Goal: Information Seeking & Learning: Learn about a topic

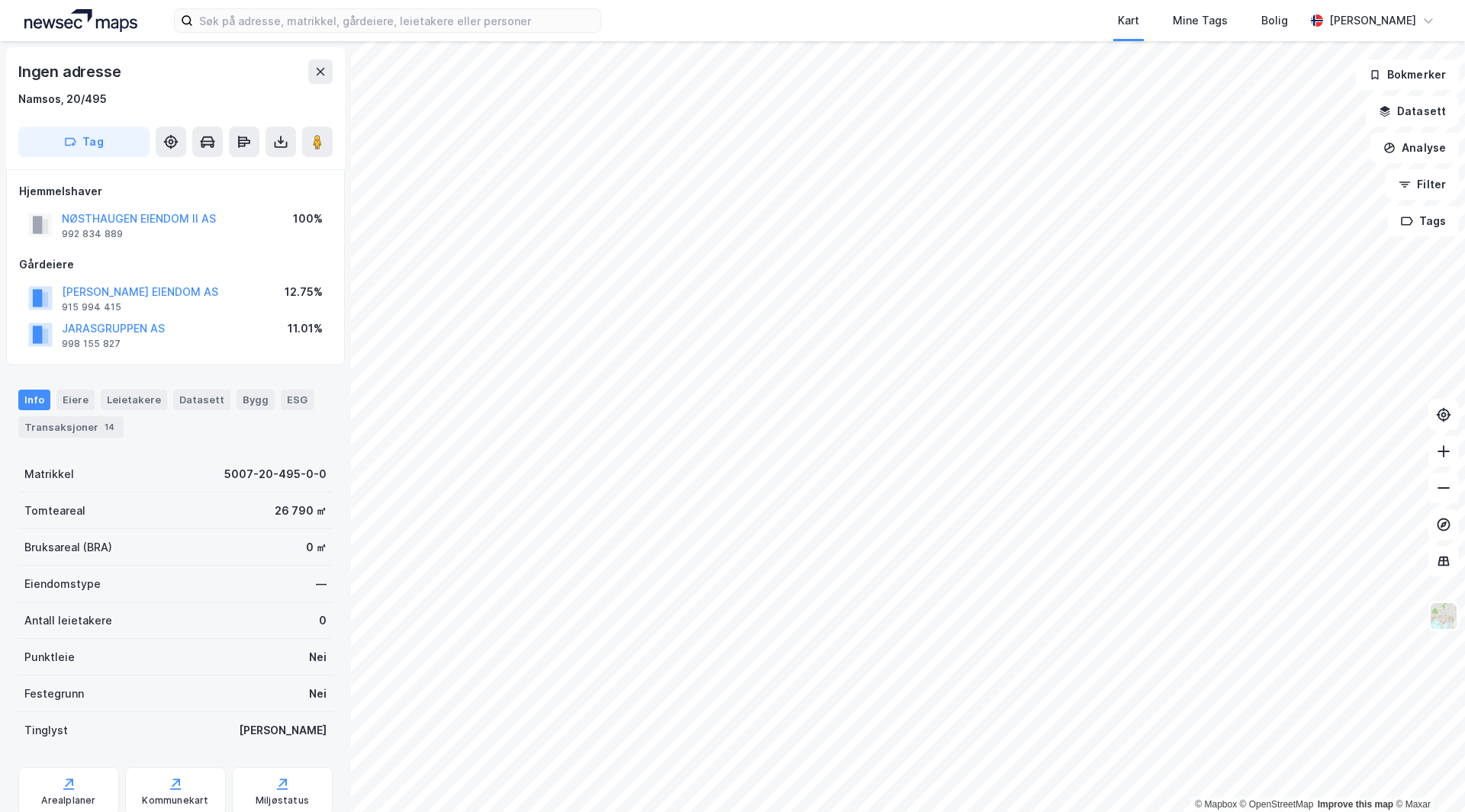
click at [412, 39] on div "Kart Mine Tags Bolig [PERSON_NAME]" at bounding box center [732, 20] width 1465 height 41
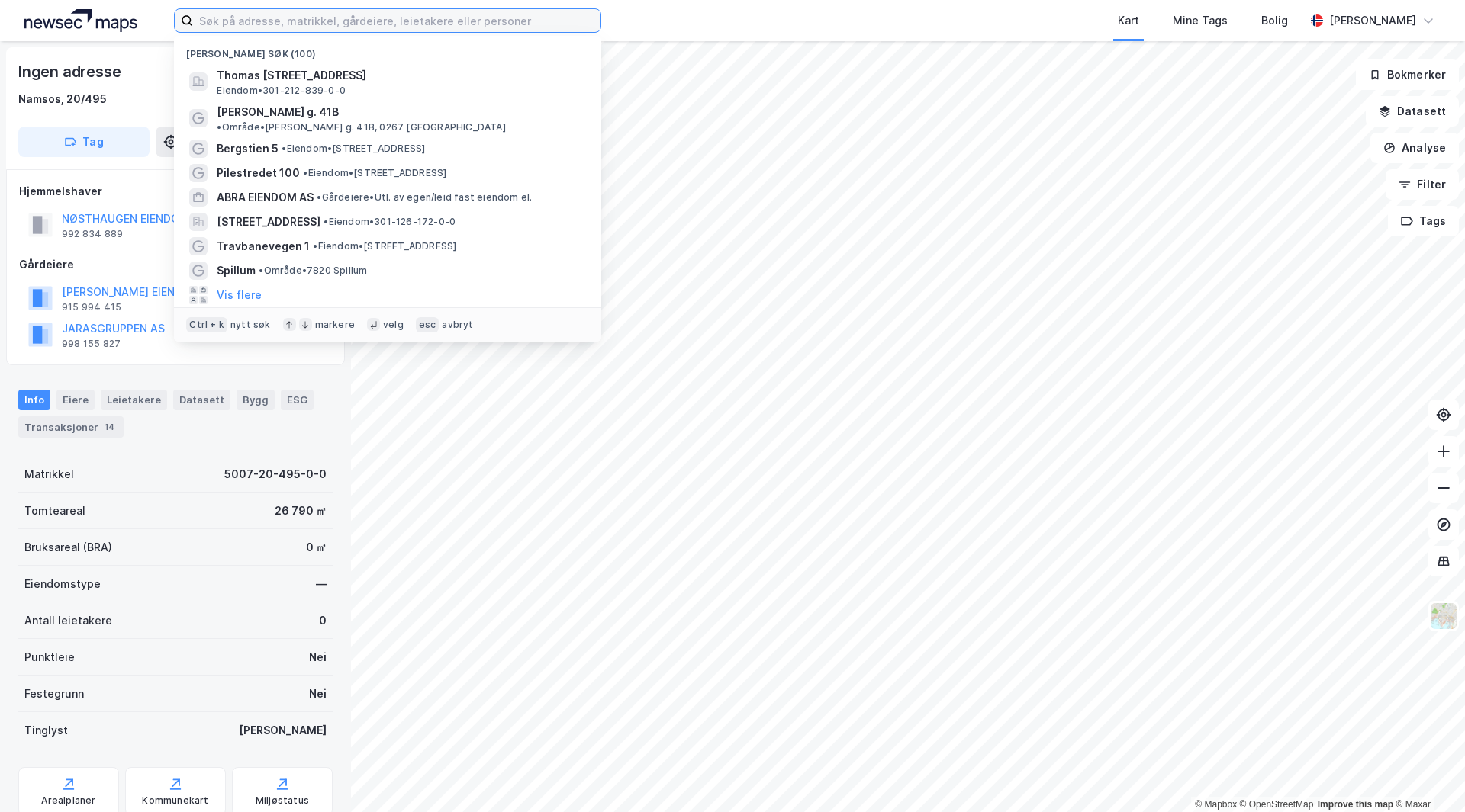
click at [429, 27] on input at bounding box center [396, 20] width 407 height 23
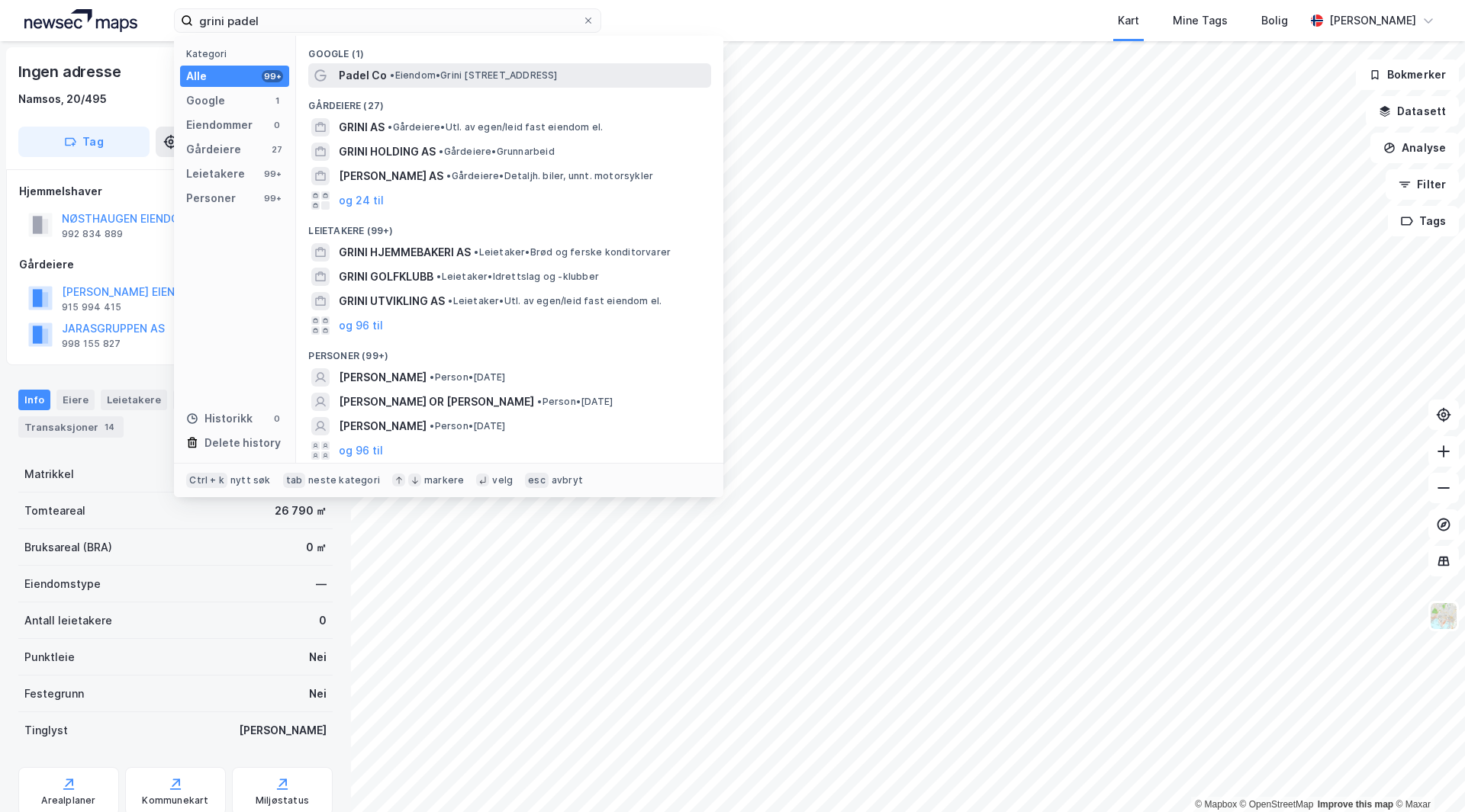
click at [407, 80] on span "• Eiendom • [STREET_ADDRESS]" at bounding box center [474, 75] width 167 height 12
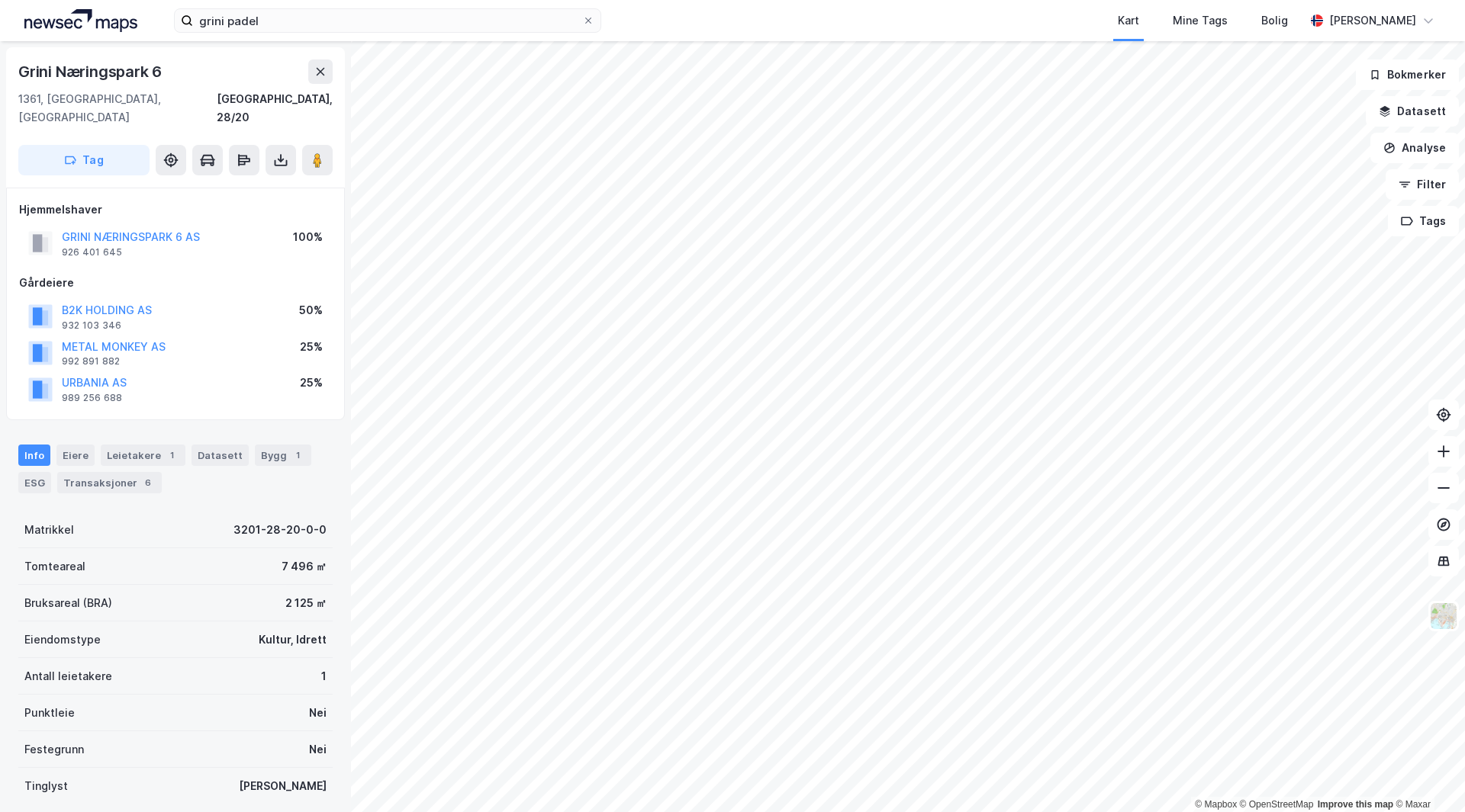
click at [157, 228] on div "GRINI NÆRINGSPARK 6 AS" at bounding box center [130, 237] width 138 height 18
click at [0, 0] on button "GRINI NÆRINGSPARK 6 AS" at bounding box center [0, 0] width 0 height 0
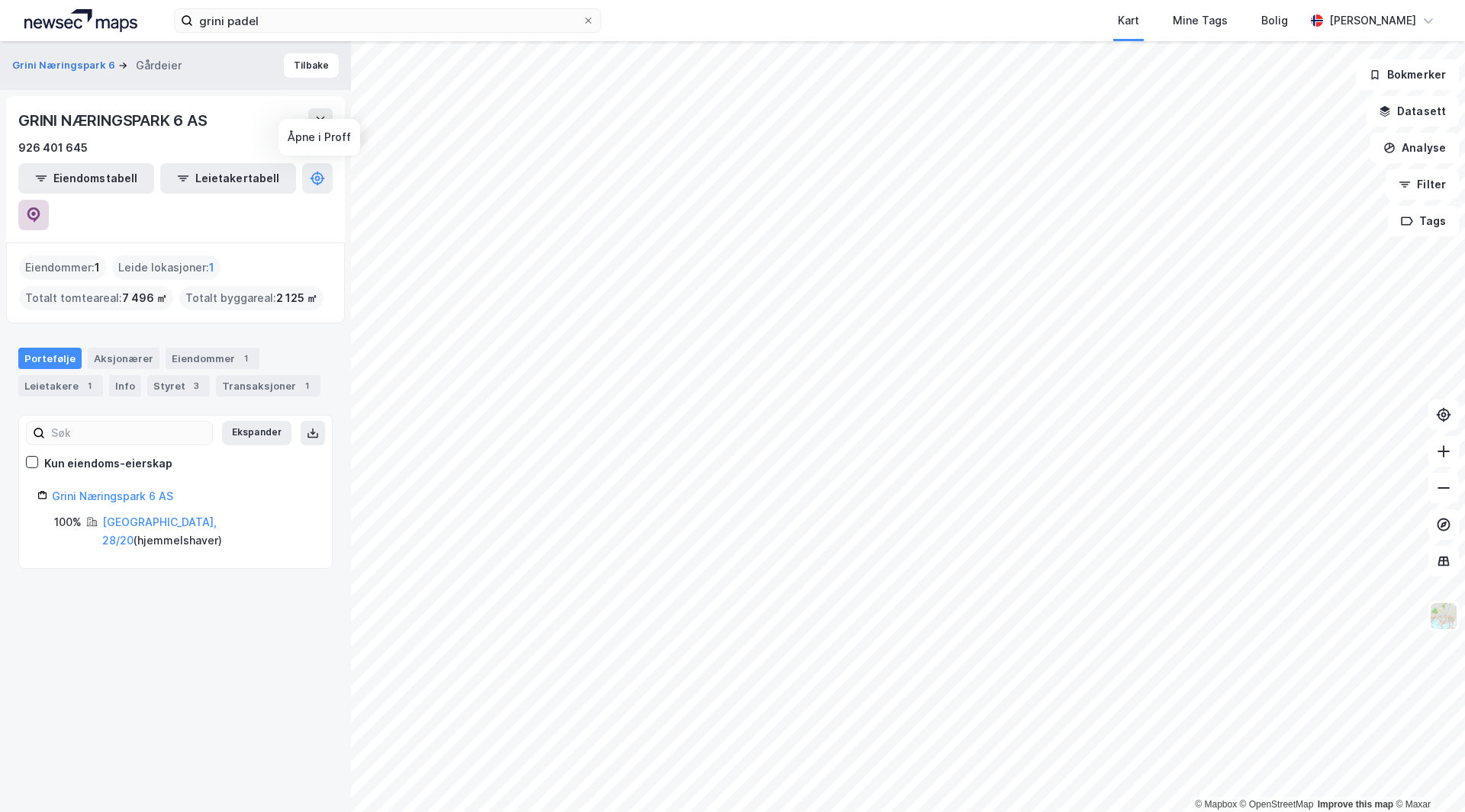
click at [41, 207] on icon at bounding box center [34, 215] width 16 height 16
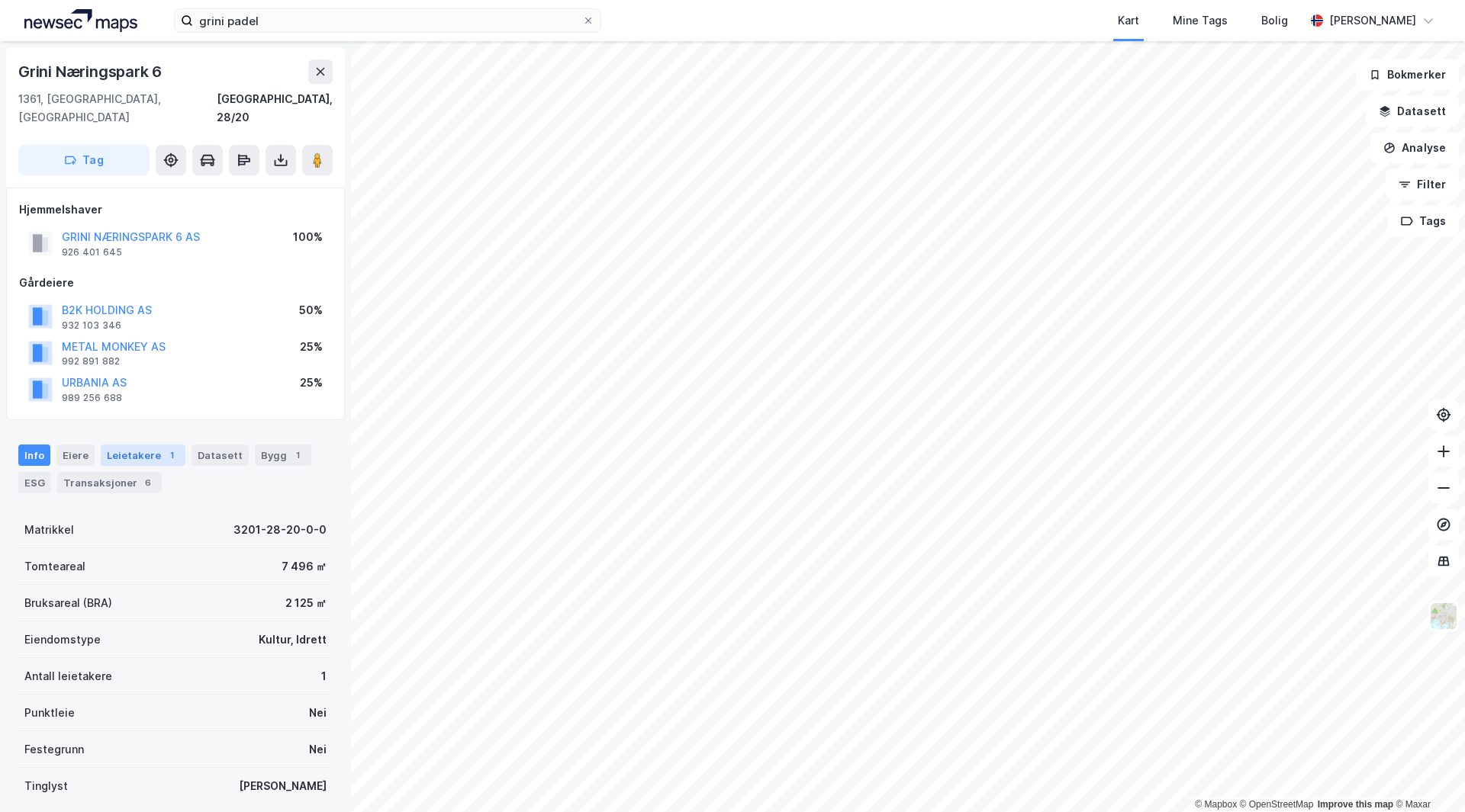
click at [152, 445] on div "Leietakere 1" at bounding box center [143, 456] width 84 height 21
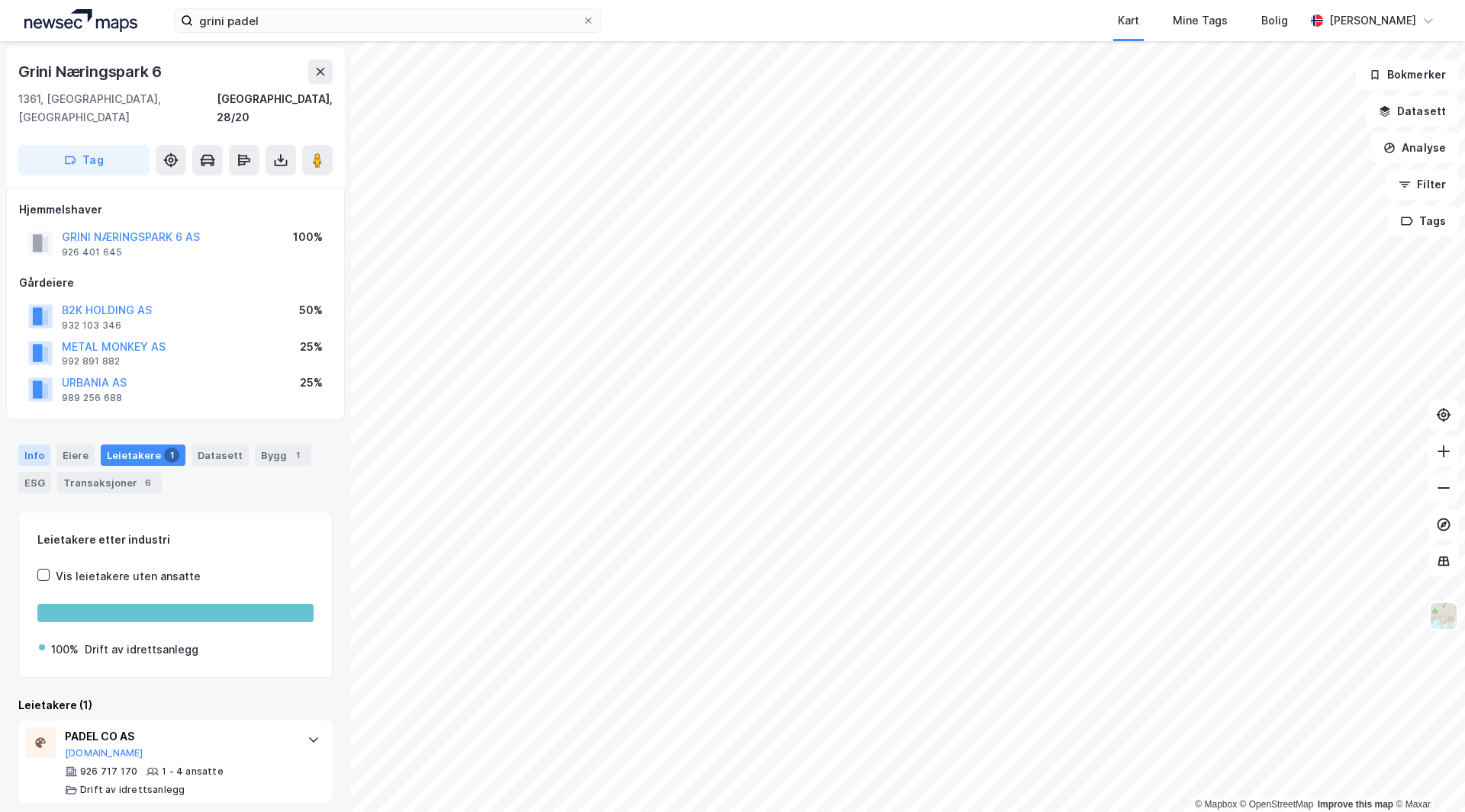
click at [36, 445] on div "Info" at bounding box center [34, 456] width 32 height 21
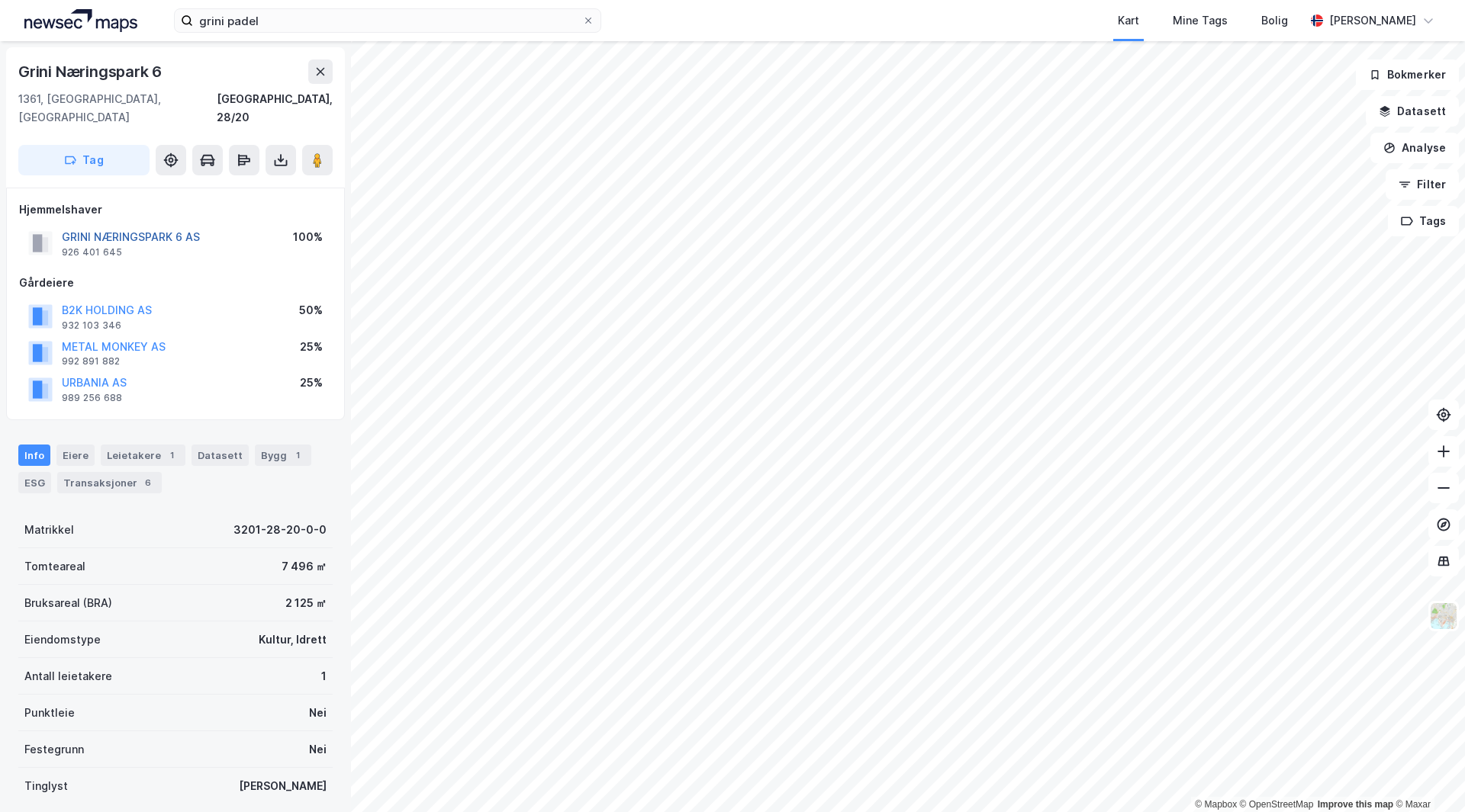
click at [0, 0] on button "GRINI NÆRINGSPARK 6 AS" at bounding box center [0, 0] width 0 height 0
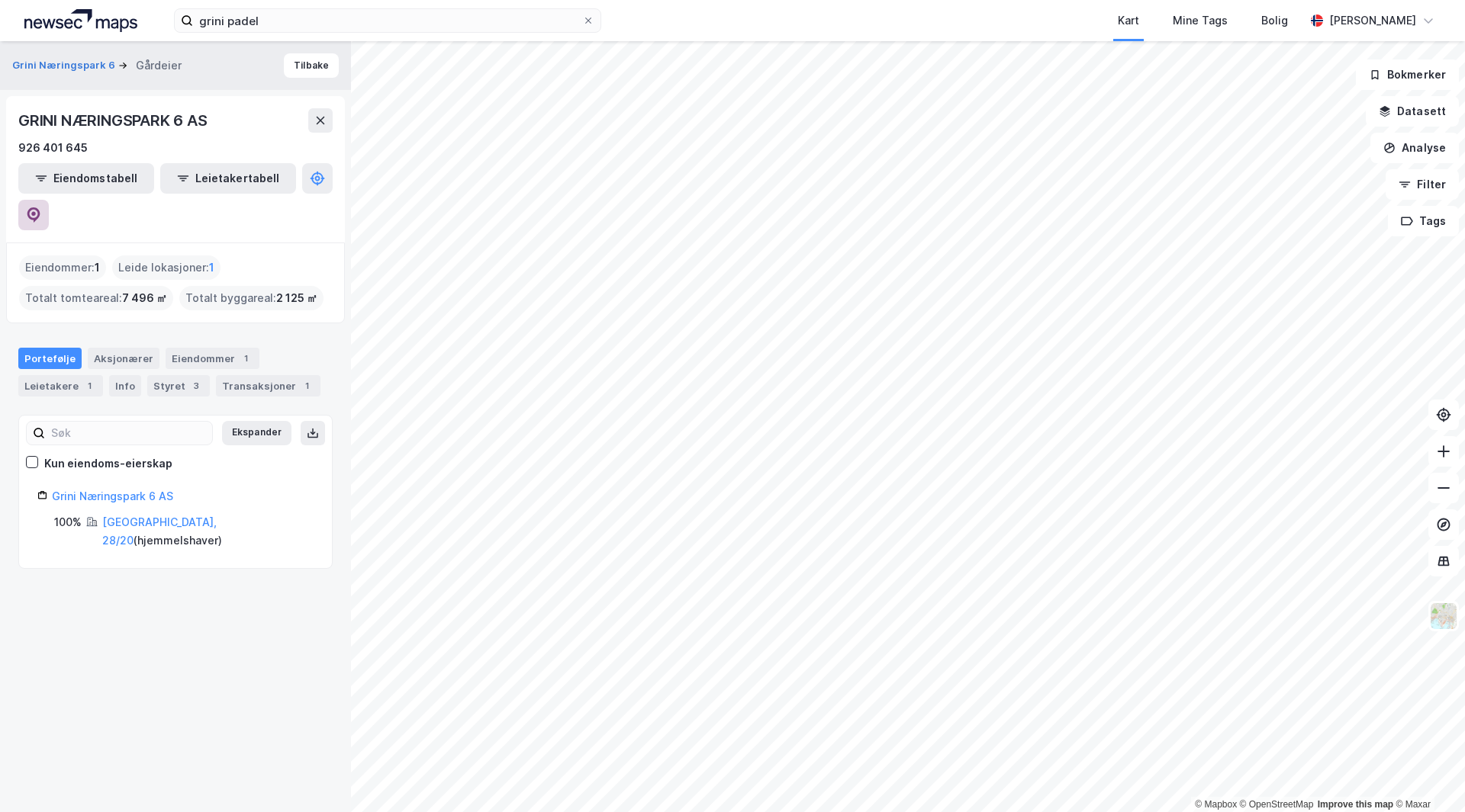
click at [36, 211] on icon at bounding box center [34, 214] width 5 height 5
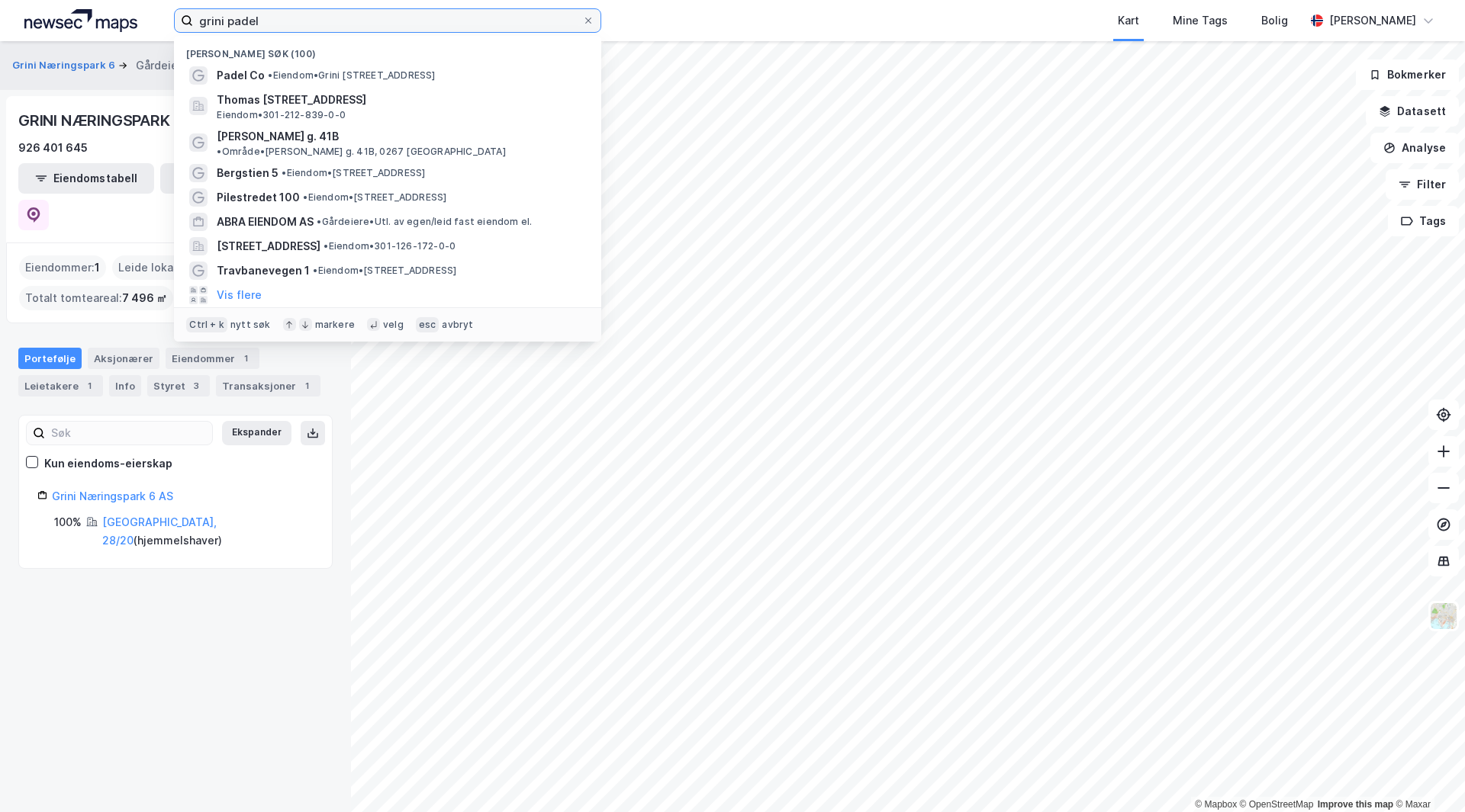
click at [382, 22] on input "grini padel" at bounding box center [387, 20] width 389 height 23
type input "stabekk"
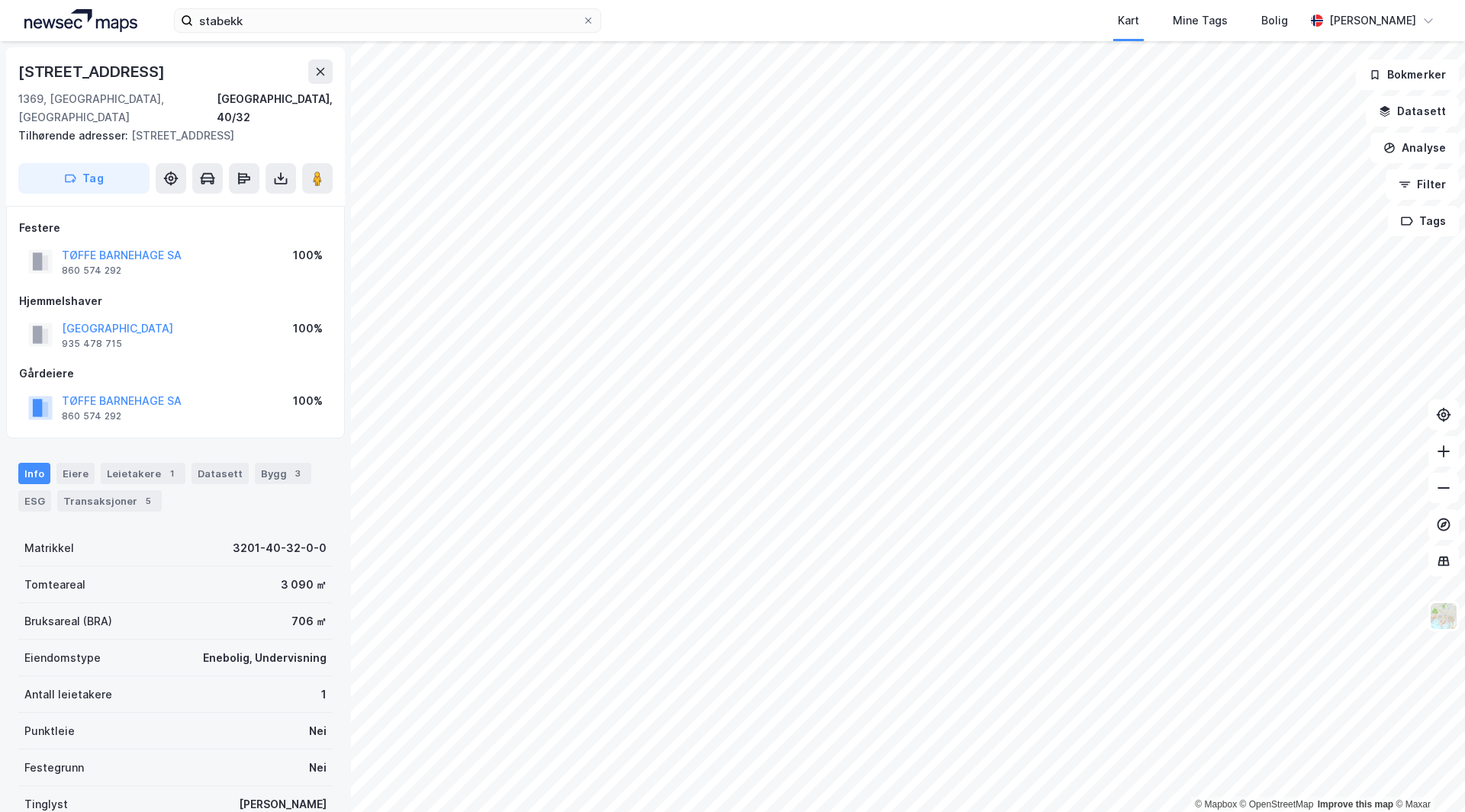
drag, startPoint x: 224, startPoint y: 334, endPoint x: 181, endPoint y: 347, distance: 44.9
click at [179, 343] on div "Festere TØFFE BARNEHAGE SA 860 574 292 100% Hjemmelshaver [GEOGRAPHIC_DATA] 935…" at bounding box center [175, 322] width 313 height 206
click at [0, 0] on button "TØFFE BARNEHAGE SA" at bounding box center [0, 0] width 0 height 0
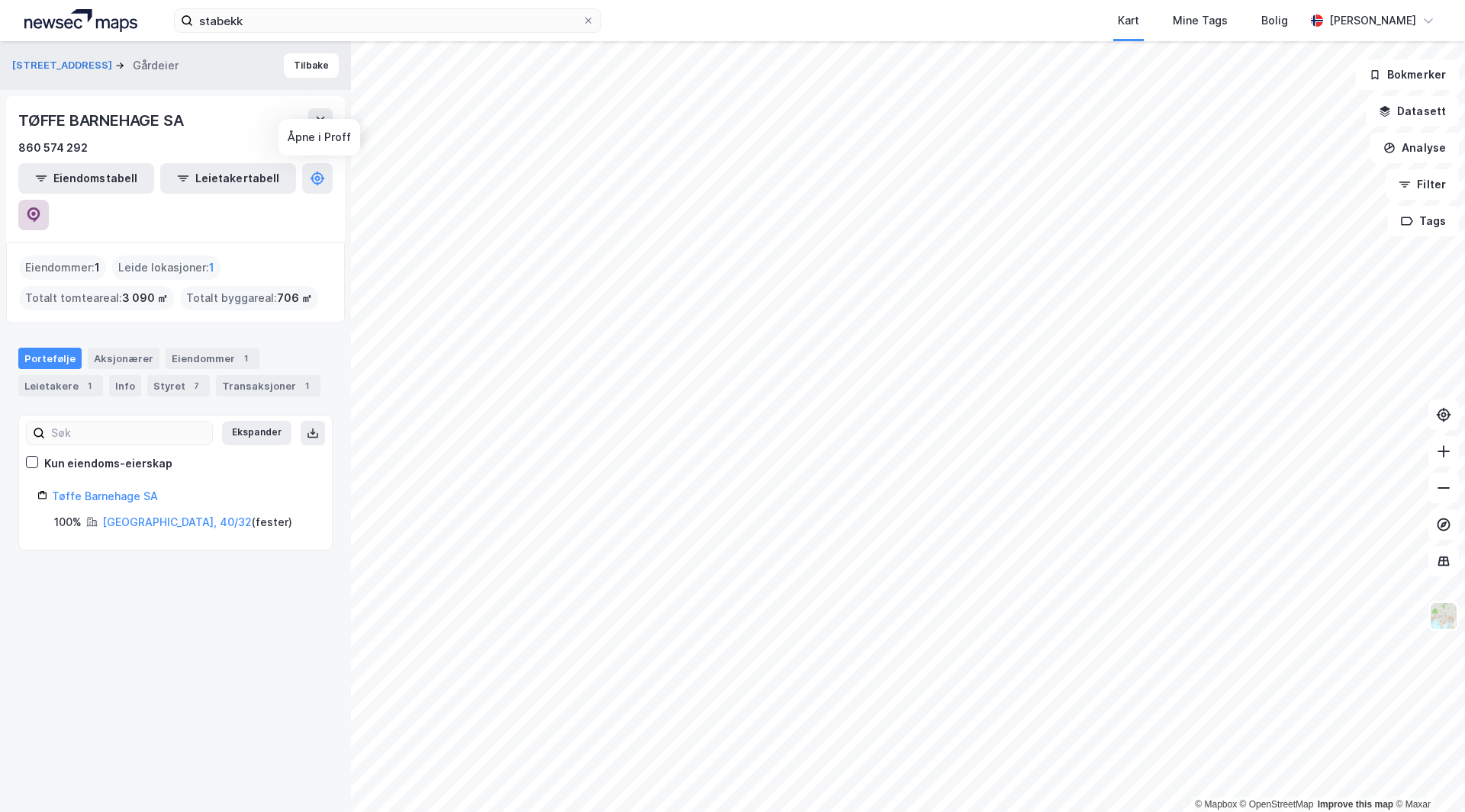
click at [41, 207] on icon at bounding box center [34, 215] width 16 height 16
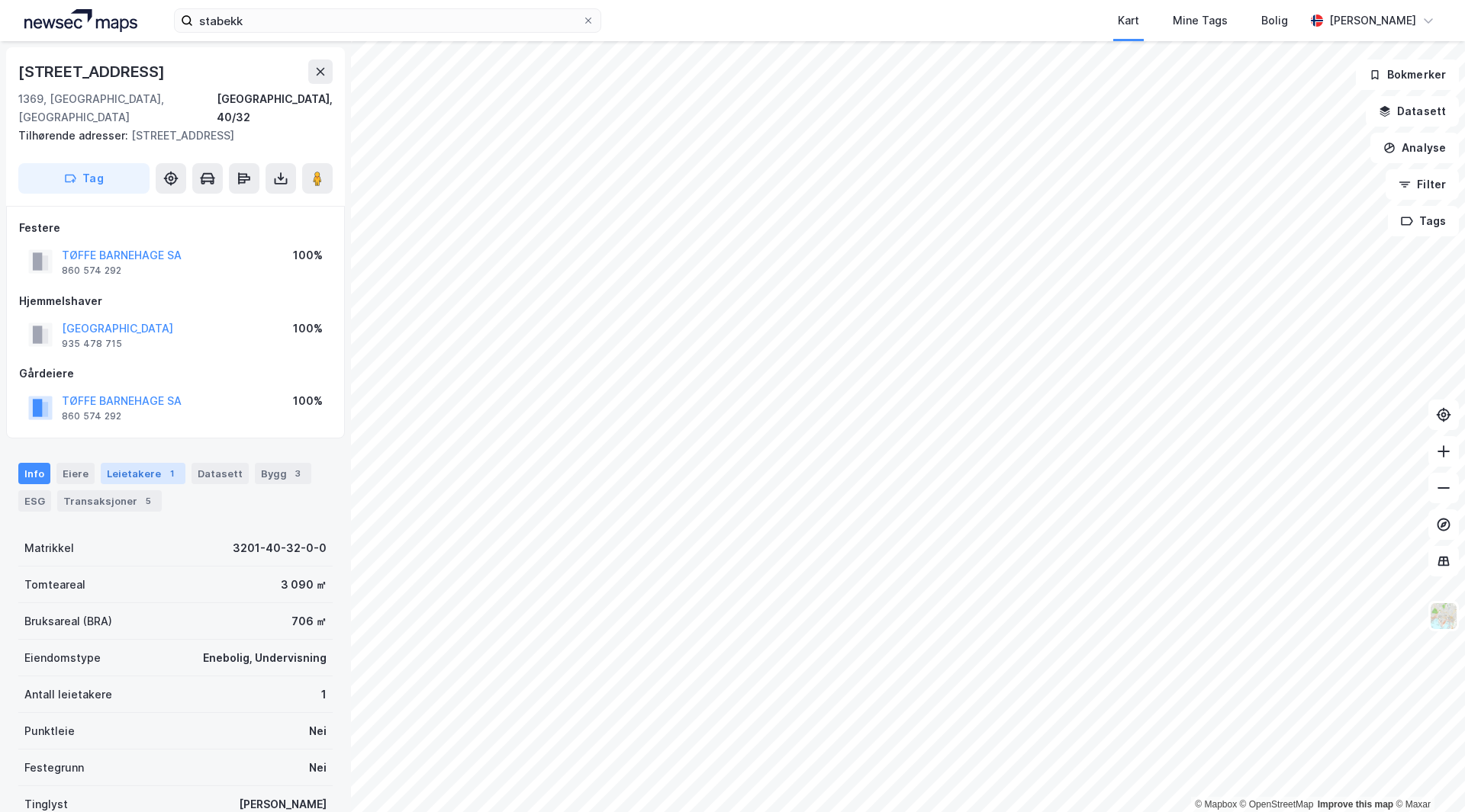
click at [164, 466] on div "1" at bounding box center [171, 474] width 16 height 16
